Goal: Transaction & Acquisition: Purchase product/service

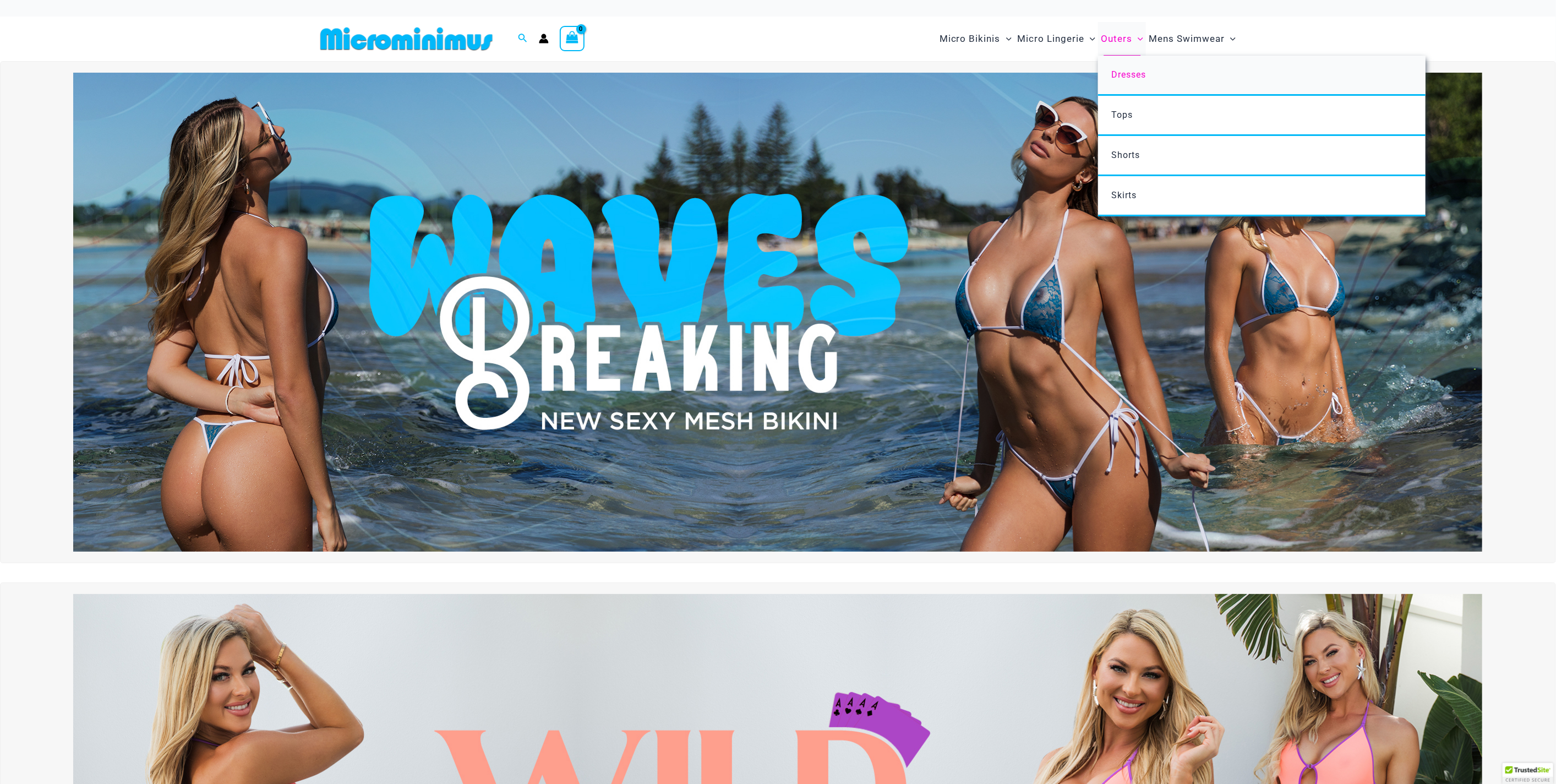
click at [1128, 71] on span "Dresses" at bounding box center [1129, 74] width 35 height 11
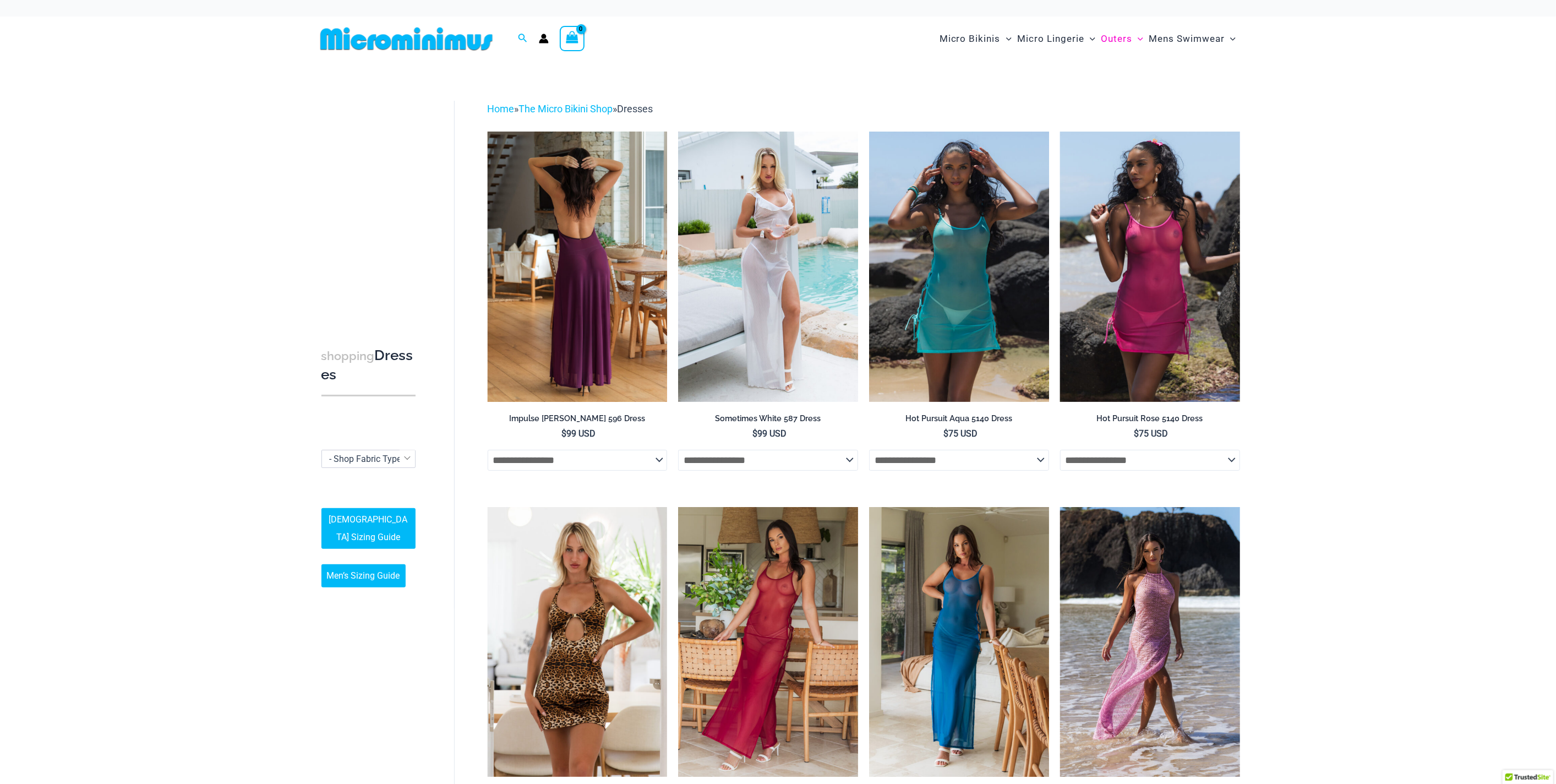
click at [580, 296] on img at bounding box center [577, 266] width 180 height 270
